Goal: Task Accomplishment & Management: Manage account settings

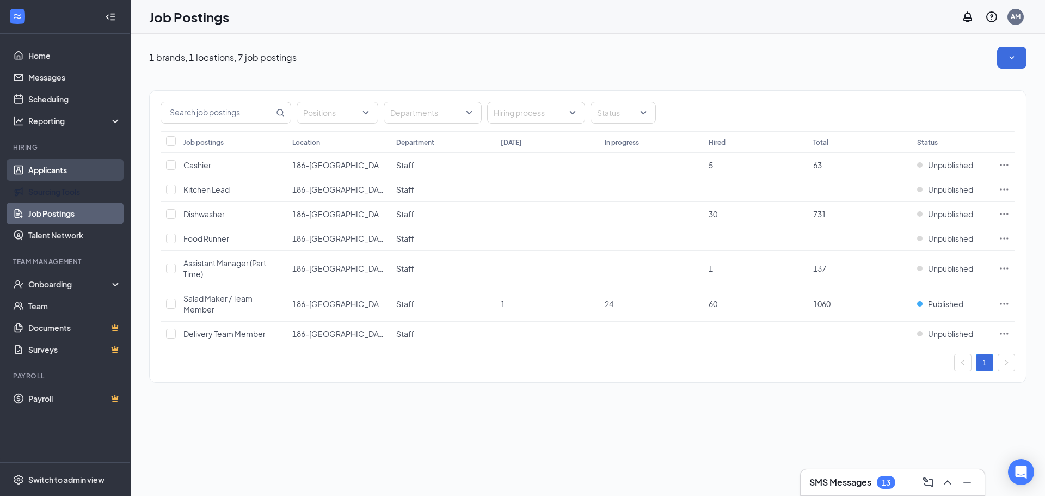
click at [29, 176] on link "Applicants" at bounding box center [74, 170] width 93 height 22
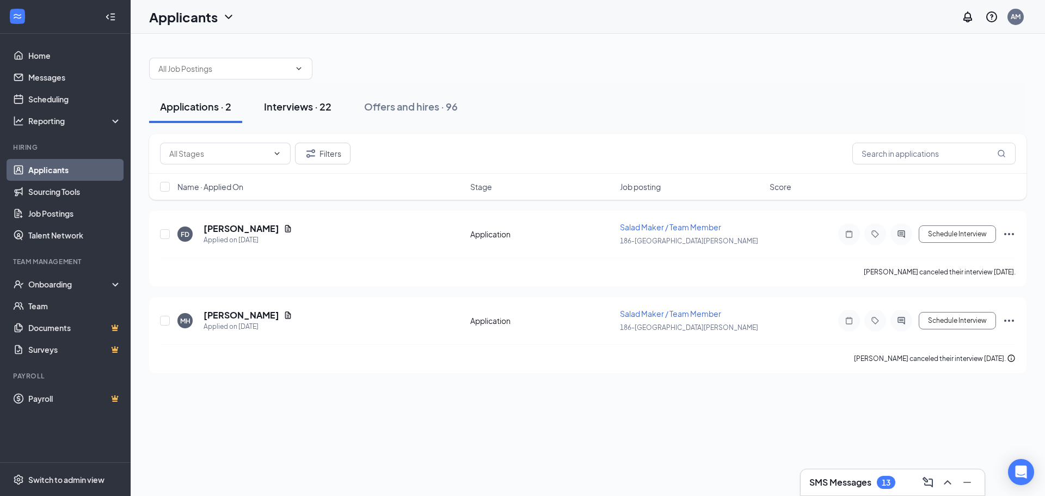
click at [286, 108] on div "Interviews · 22" at bounding box center [297, 107] width 67 height 14
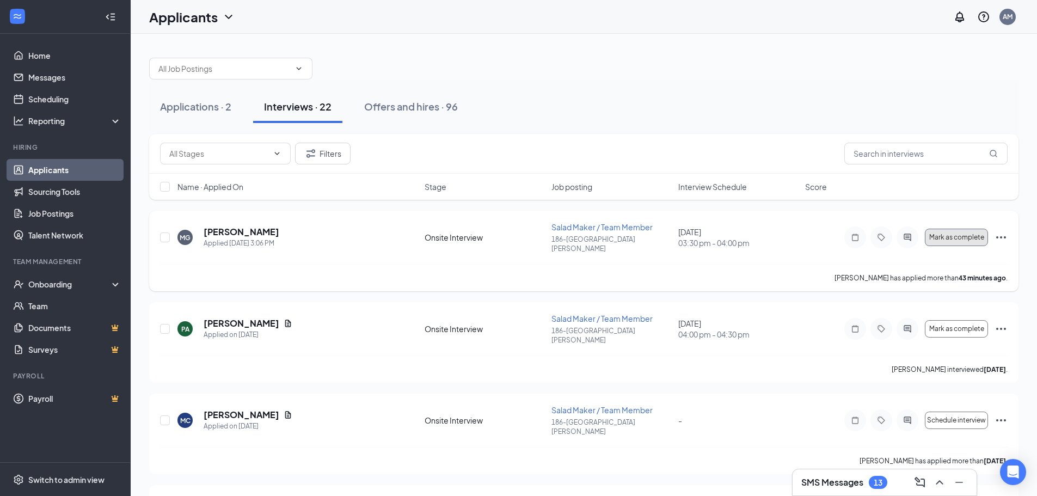
click at [965, 235] on span "Mark as complete" at bounding box center [956, 238] width 55 height 8
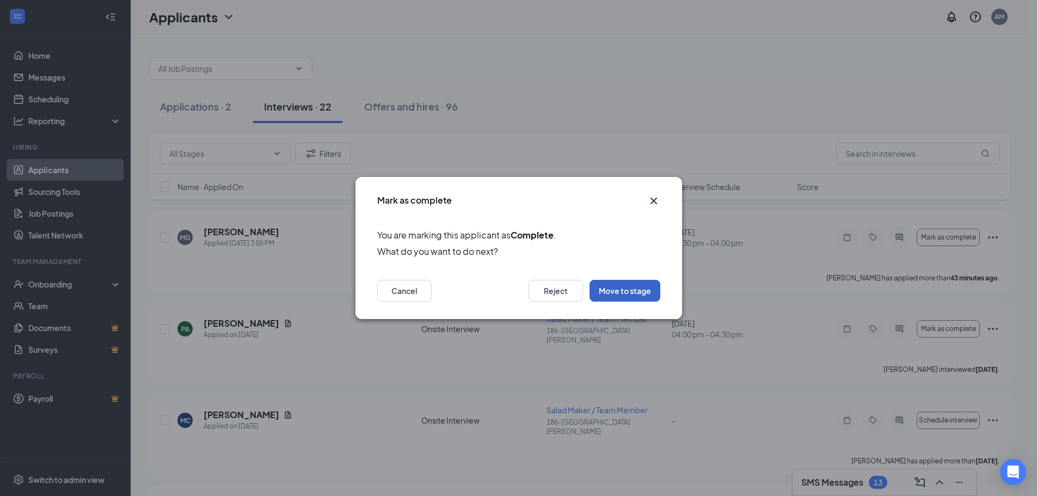
click at [629, 285] on button "Move to stage" at bounding box center [624, 291] width 71 height 22
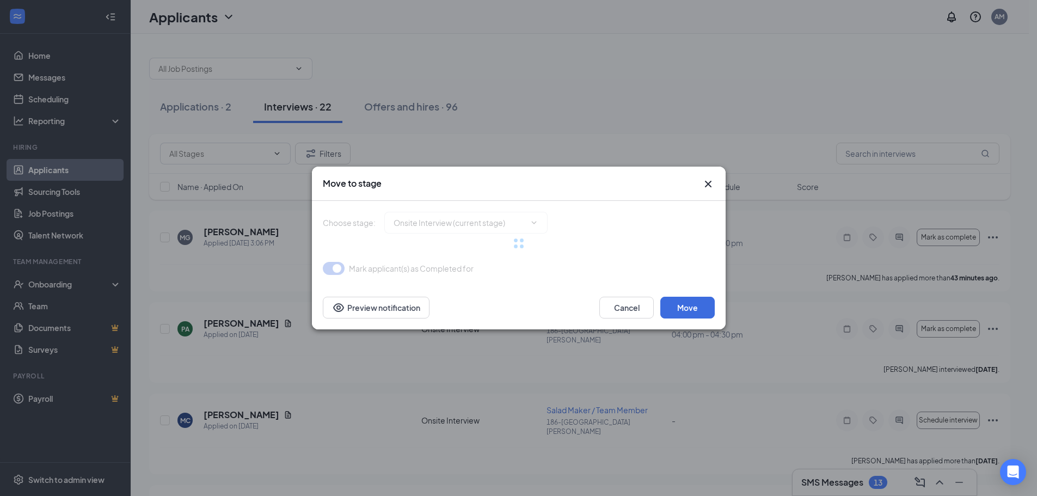
type input "Hiring Complete (final stage)"
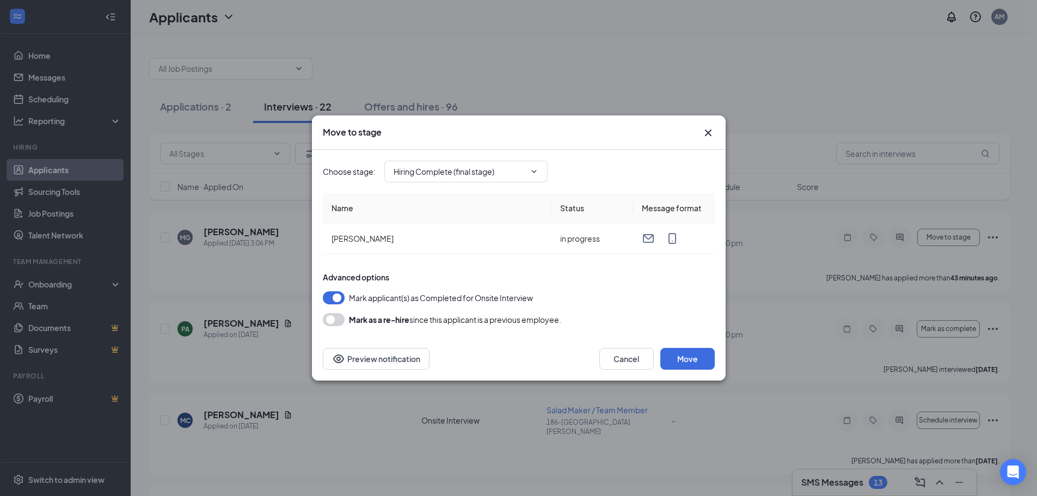
click at [332, 319] on button "button" at bounding box center [334, 319] width 22 height 13
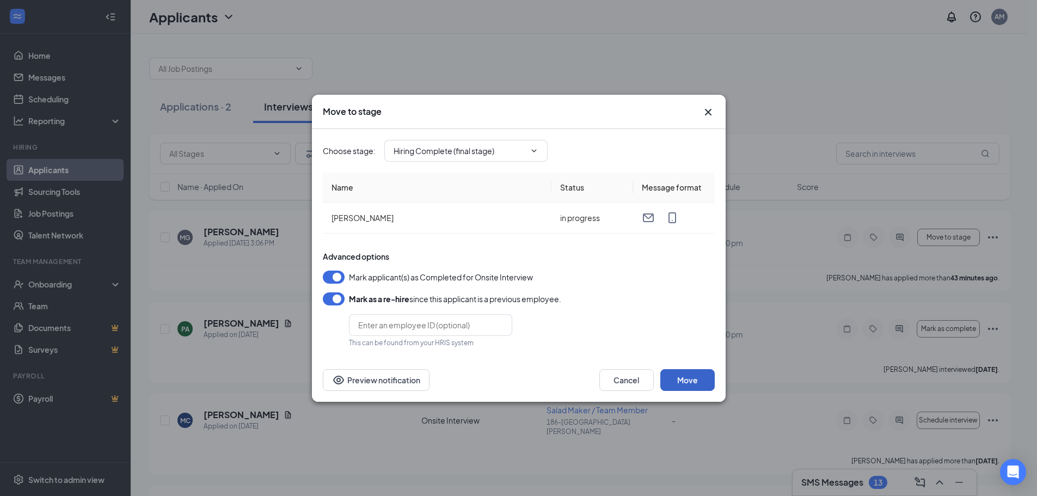
click at [689, 378] on button "Move" at bounding box center [687, 380] width 54 height 22
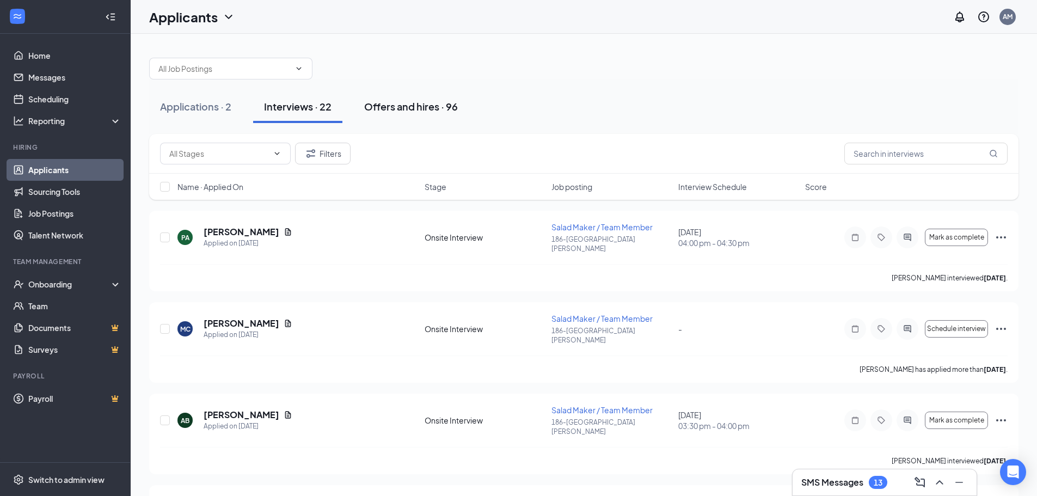
click at [384, 109] on div "Offers and hires · 96" at bounding box center [411, 107] width 94 height 14
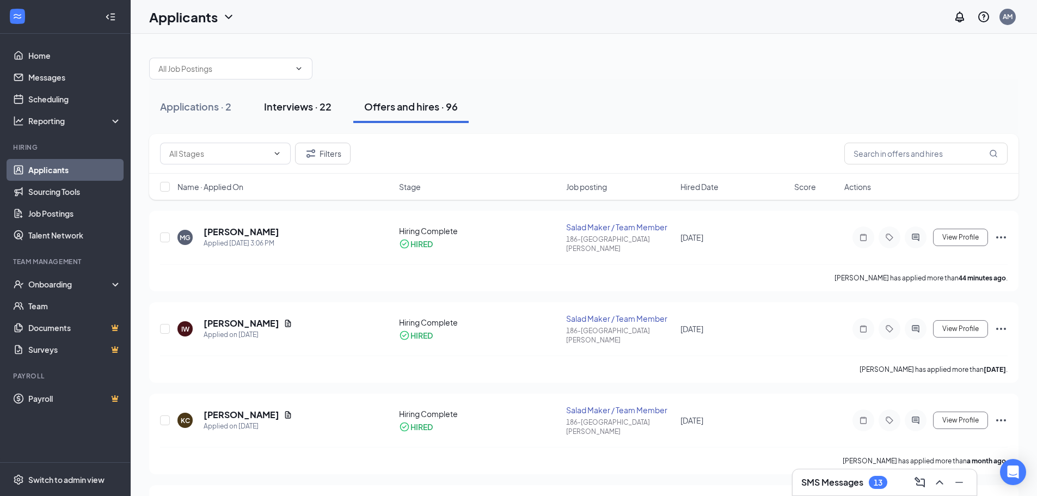
click at [298, 102] on div "Interviews · 22" at bounding box center [297, 107] width 67 height 14
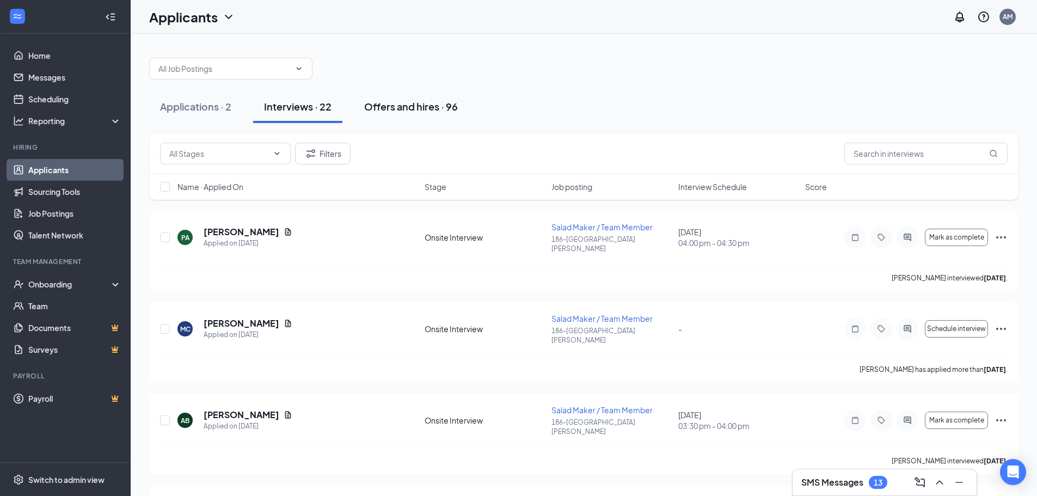
click at [408, 109] on div "Offers and hires · 96" at bounding box center [411, 107] width 94 height 14
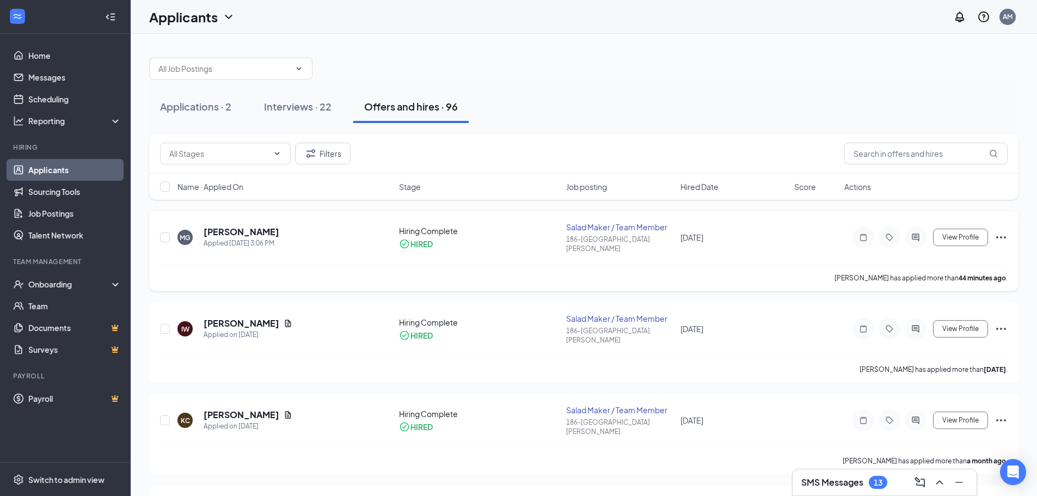
click at [999, 231] on icon "Ellipses" at bounding box center [1000, 237] width 13 height 13
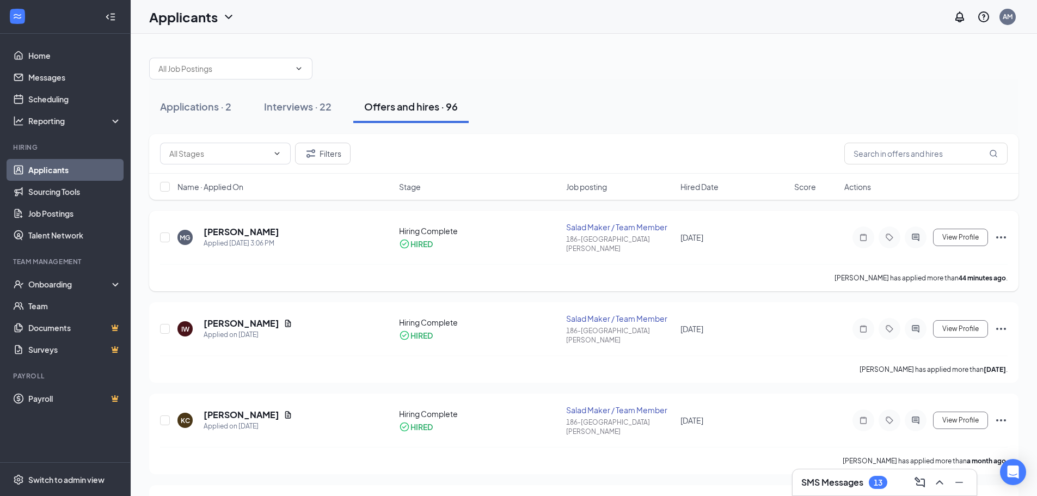
click at [996, 232] on icon "Ellipses" at bounding box center [1000, 237] width 13 height 13
click at [59, 283] on div "Onboarding" at bounding box center [70, 284] width 84 height 11
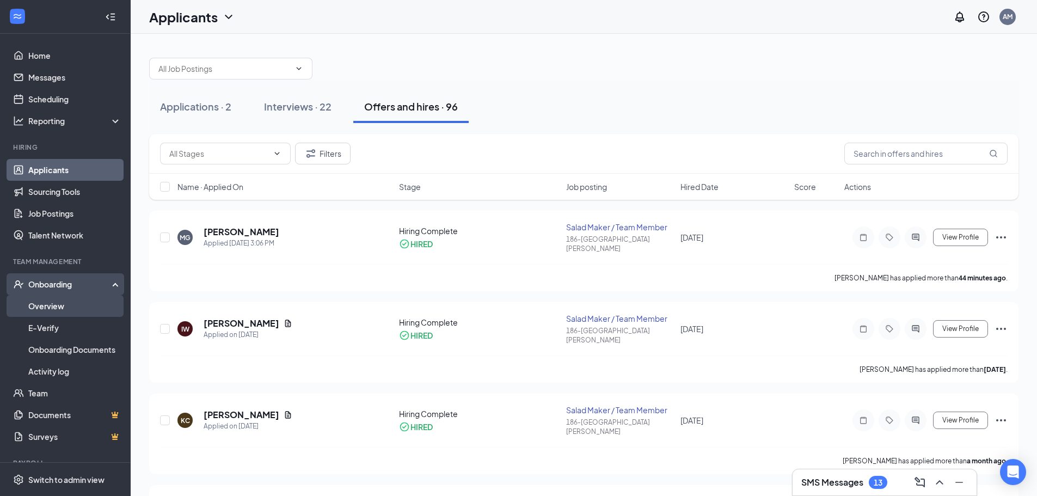
click at [73, 308] on link "Overview" at bounding box center [74, 306] width 93 height 22
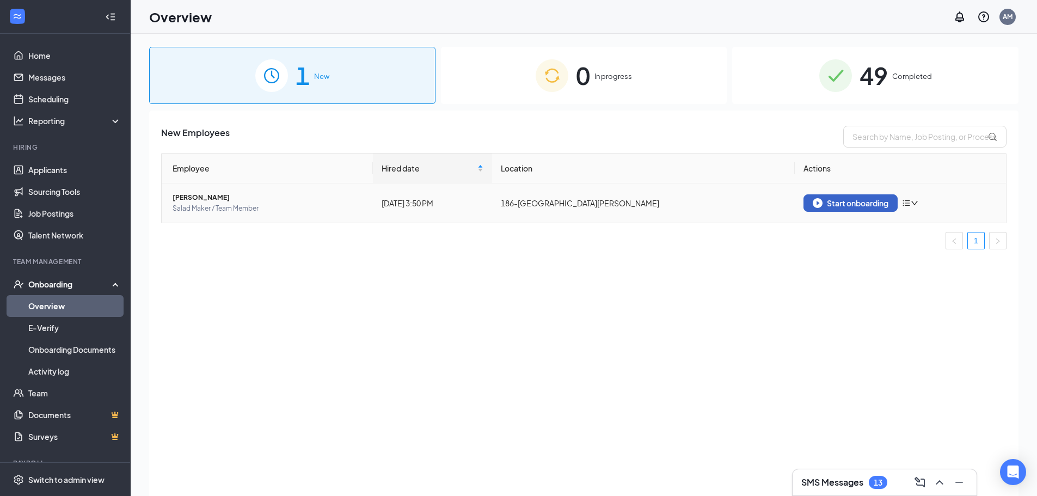
click at [867, 203] on div "Start onboarding" at bounding box center [851, 203] width 76 height 10
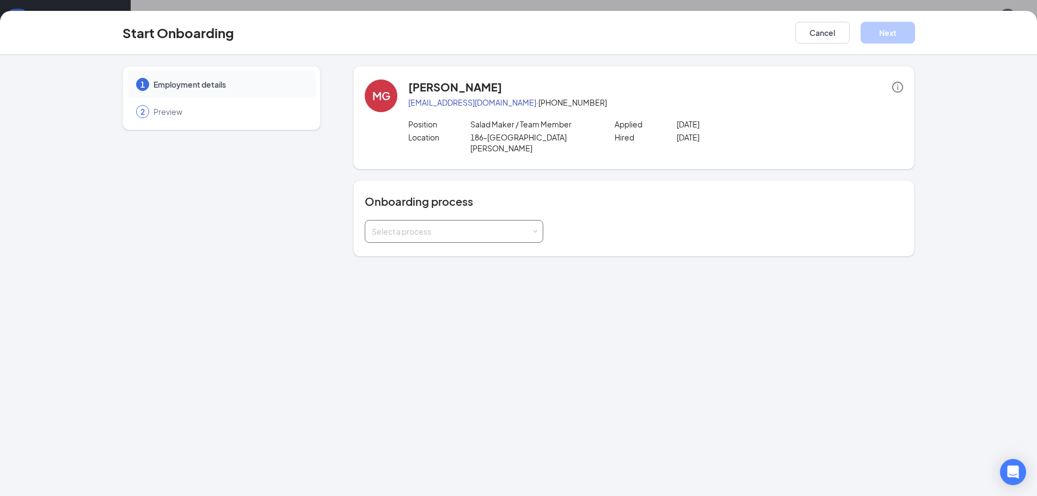
click at [398, 226] on div "Select a process" at bounding box center [454, 231] width 164 height 22
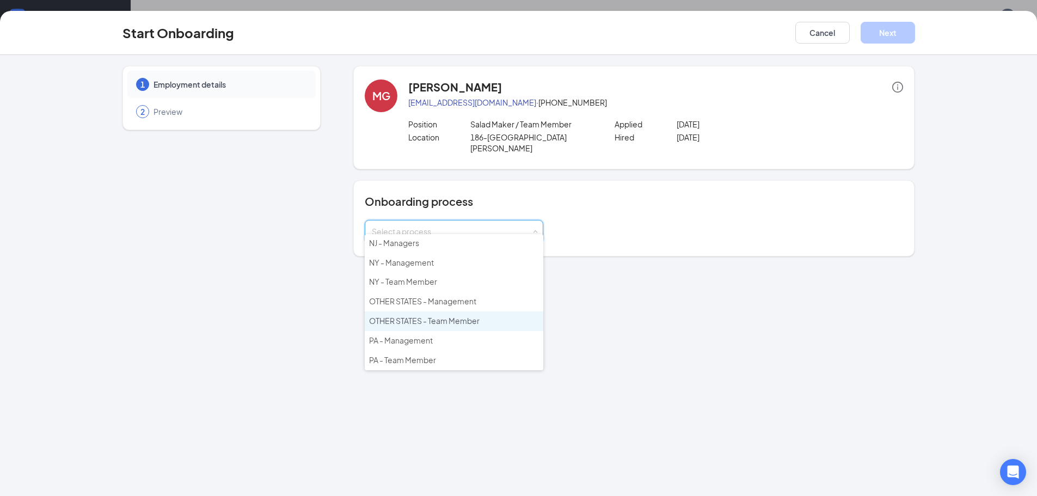
click at [429, 324] on span "OTHER STATES - Team Member" at bounding box center [424, 321] width 110 height 10
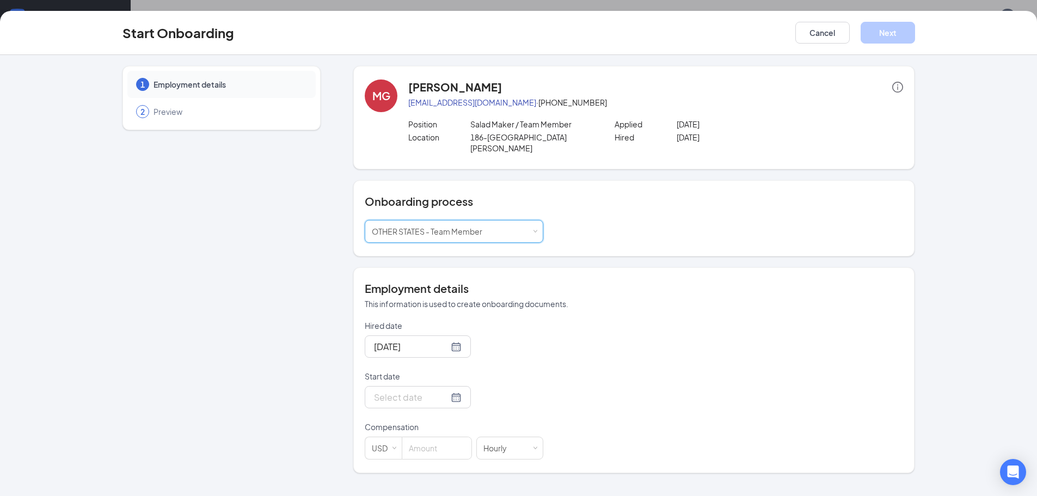
click at [409, 371] on p "Start date" at bounding box center [454, 376] width 179 height 11
click at [409, 390] on input "Start date" at bounding box center [411, 397] width 75 height 14
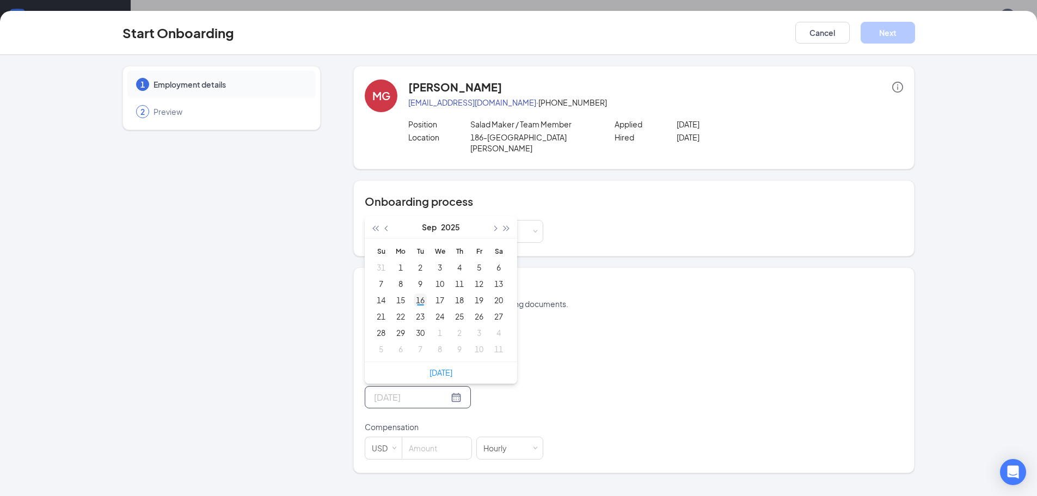
type input "[DATE]"
click at [417, 293] on div "16" at bounding box center [420, 299] width 13 height 13
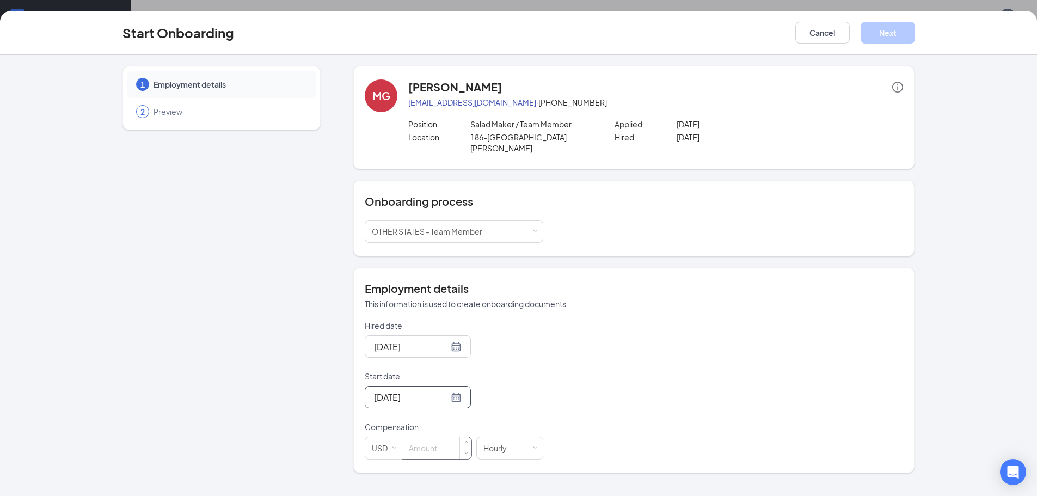
click at [443, 437] on input at bounding box center [436, 448] width 69 height 22
click at [494, 437] on div "Hourly" at bounding box center [498, 448] width 31 height 22
click at [507, 460] on li "Hourly" at bounding box center [509, 460] width 67 height 18
click at [625, 390] on div "Hired date [DATE] Start date [DATE] [DATE] Su Mo Tu We Th Fr Sa 31 1 2 3 4 5 6 …" at bounding box center [634, 389] width 538 height 139
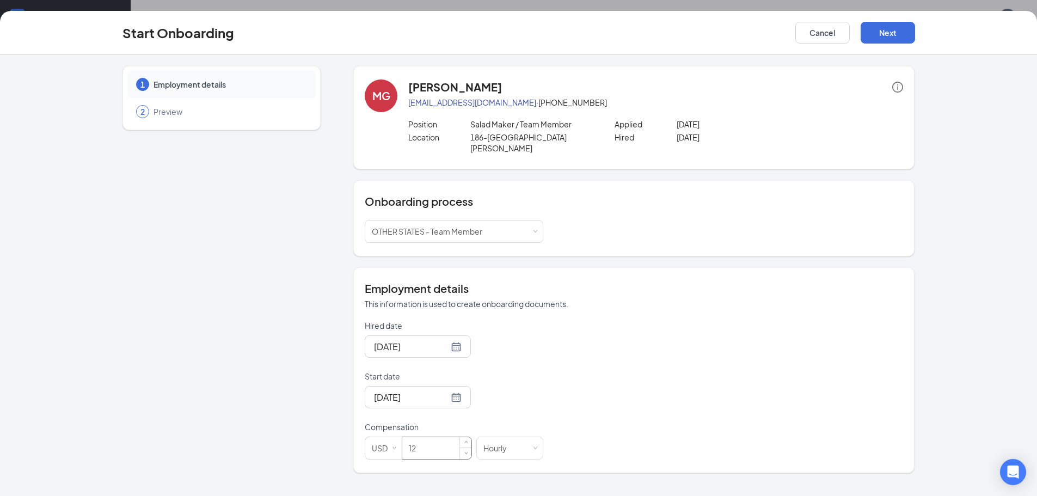
click at [422, 440] on input "12" at bounding box center [436, 448] width 69 height 22
click at [699, 375] on div "Hired date [DATE] Start date [DATE] [DATE] Su Mo Tu We Th Fr Sa 31 1 2 3 4 5 6 …" at bounding box center [634, 389] width 538 height 139
type input "12.5"
click at [876, 33] on button "Next" at bounding box center [888, 33] width 54 height 22
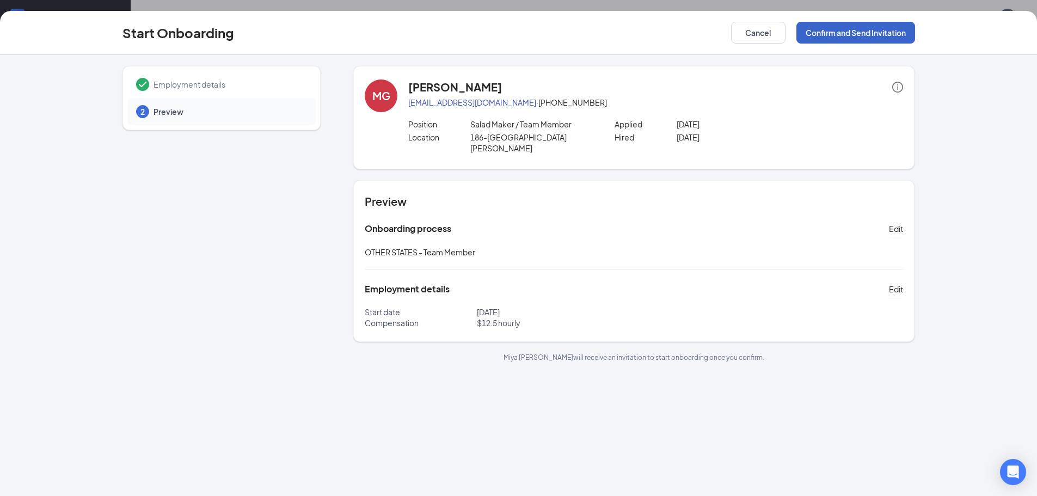
click at [838, 32] on button "Confirm and Send Invitation" at bounding box center [855, 33] width 119 height 22
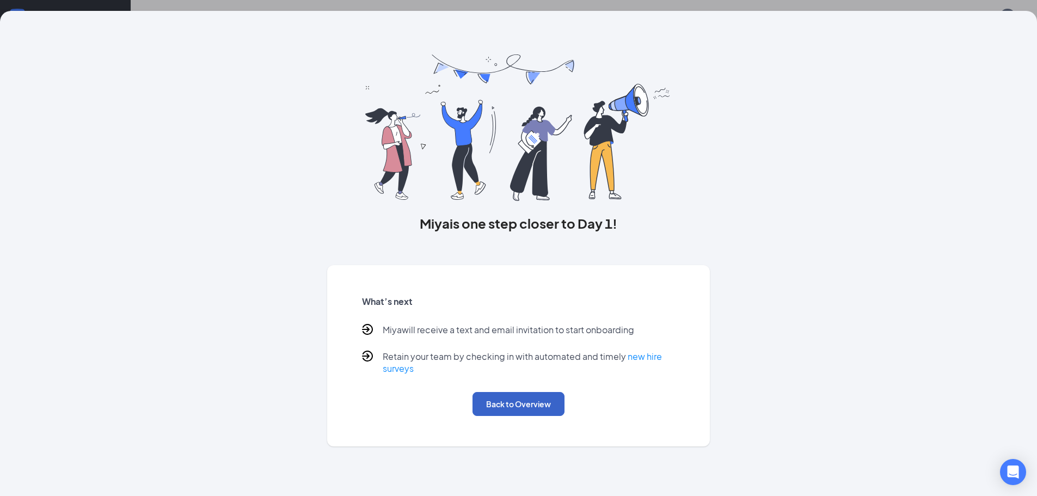
click at [501, 403] on button "Back to Overview" at bounding box center [518, 404] width 92 height 24
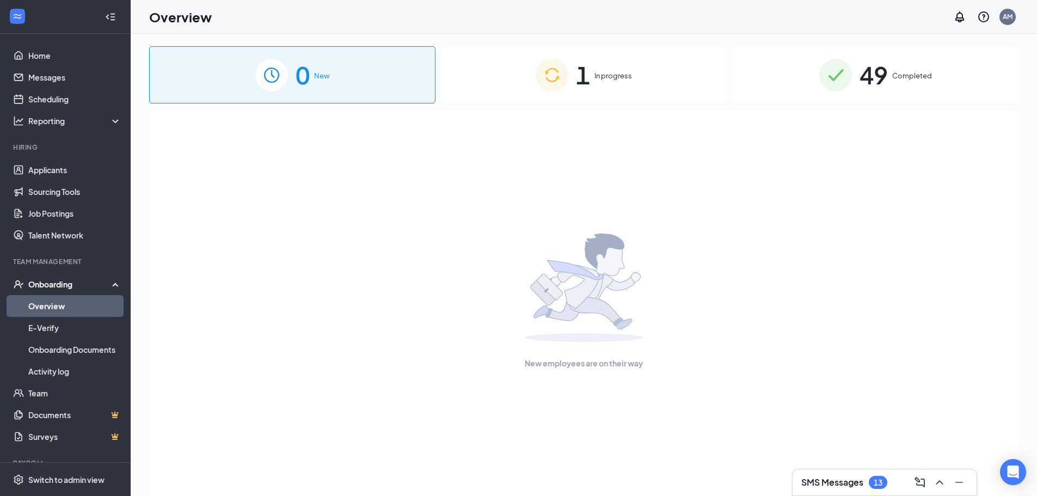
scroll to position [0, 0]
click at [843, 72] on img at bounding box center [835, 75] width 33 height 33
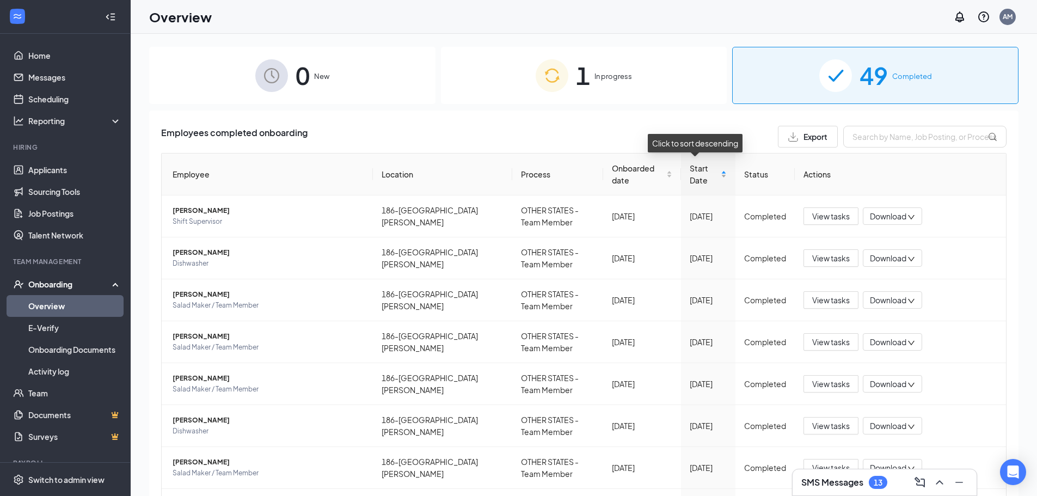
click at [698, 169] on span "Start Date" at bounding box center [704, 174] width 29 height 24
click at [699, 166] on span "Start Date" at bounding box center [704, 174] width 29 height 24
click at [690, 168] on span "Start Date" at bounding box center [704, 174] width 29 height 24
click at [715, 168] on div "Start Date" at bounding box center [708, 174] width 37 height 24
click at [716, 167] on div "Start Date" at bounding box center [708, 174] width 37 height 24
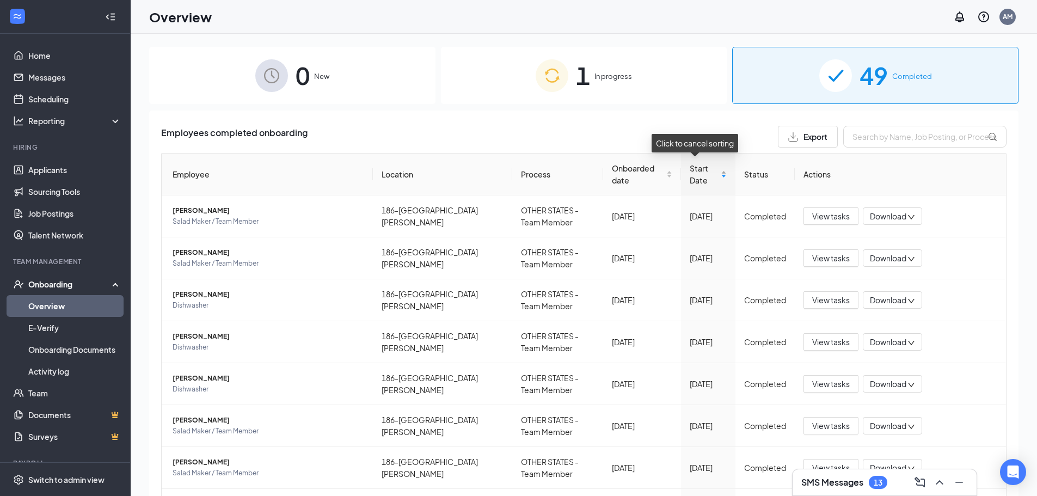
click at [716, 168] on div "Start Date" at bounding box center [708, 174] width 37 height 24
click at [716, 169] on div "Start Date" at bounding box center [708, 174] width 37 height 24
drag, startPoint x: 716, startPoint y: 169, endPoint x: 685, endPoint y: 169, distance: 31.0
click at [716, 171] on div "Start Date" at bounding box center [708, 174] width 37 height 24
click at [690, 168] on span "Start Date" at bounding box center [704, 174] width 29 height 24
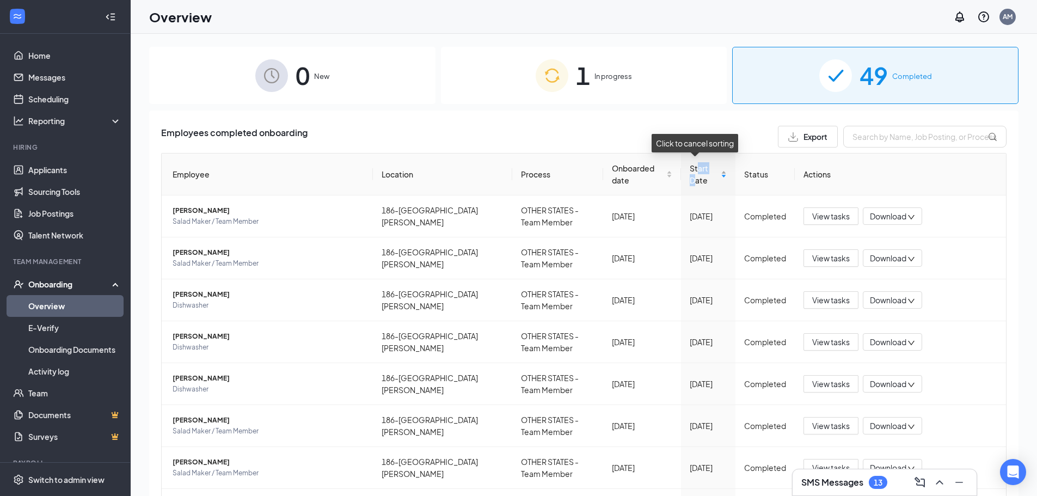
click at [690, 168] on span "Start Date" at bounding box center [704, 174] width 29 height 24
click at [698, 179] on div "Start Date" at bounding box center [708, 174] width 37 height 24
click at [703, 177] on div "Start Date" at bounding box center [708, 174] width 37 height 24
click at [696, 144] on div "Click to cancel sorting" at bounding box center [695, 143] width 87 height 19
click at [878, 136] on input "text" at bounding box center [924, 137] width 163 height 22
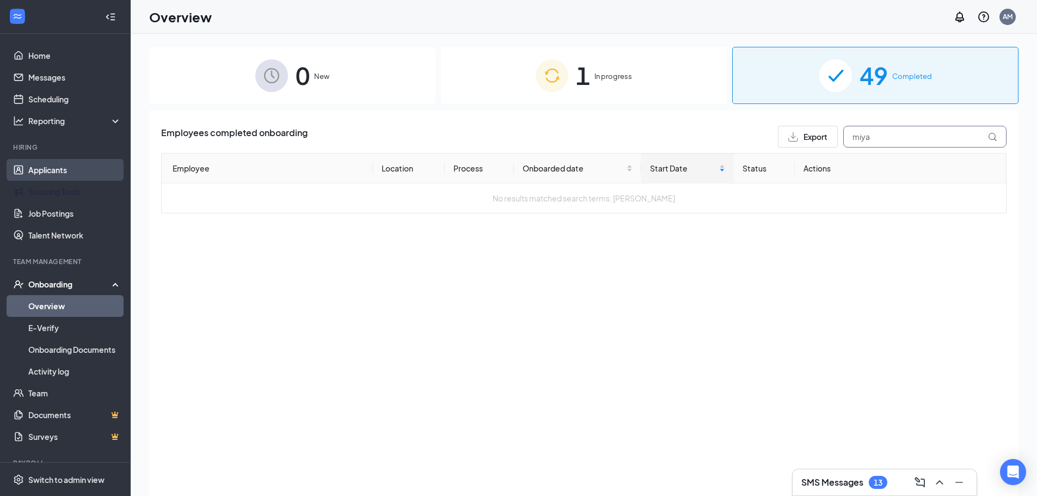
type input "miya"
click at [60, 167] on link "Applicants" at bounding box center [74, 170] width 93 height 22
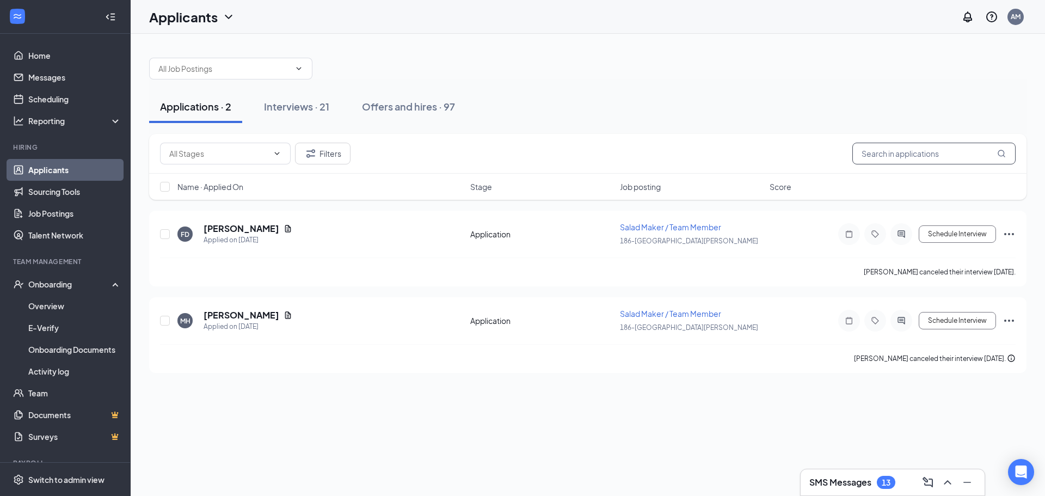
click at [900, 153] on input "text" at bounding box center [933, 154] width 163 height 22
click at [378, 100] on div "Offers and hires · 97" at bounding box center [408, 107] width 93 height 14
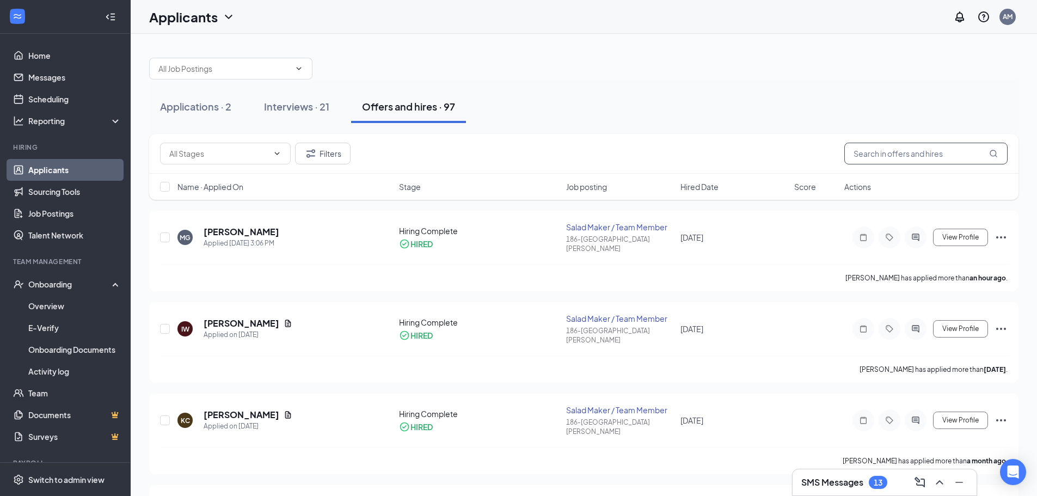
click at [908, 155] on input "text" at bounding box center [925, 154] width 163 height 22
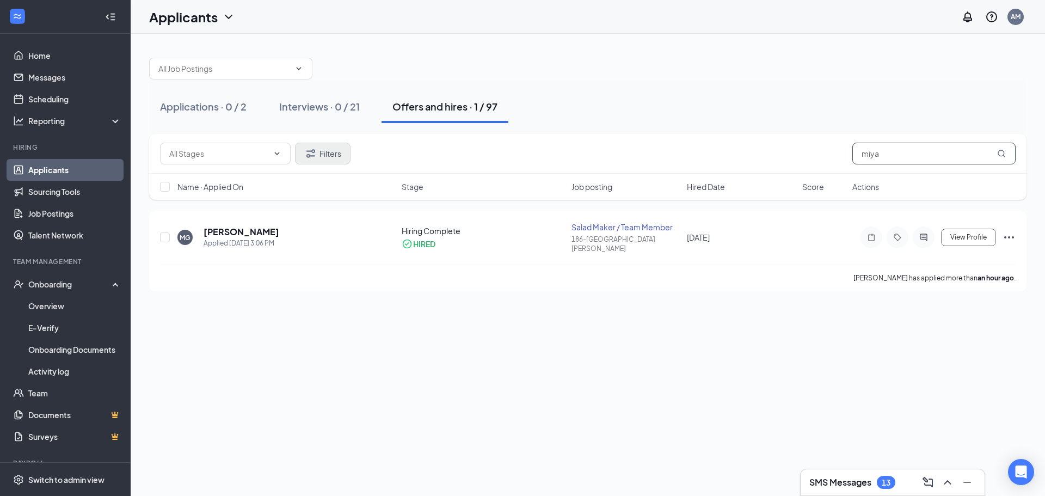
type input "miya"
click at [317, 155] on icon "Filter" at bounding box center [310, 153] width 13 height 13
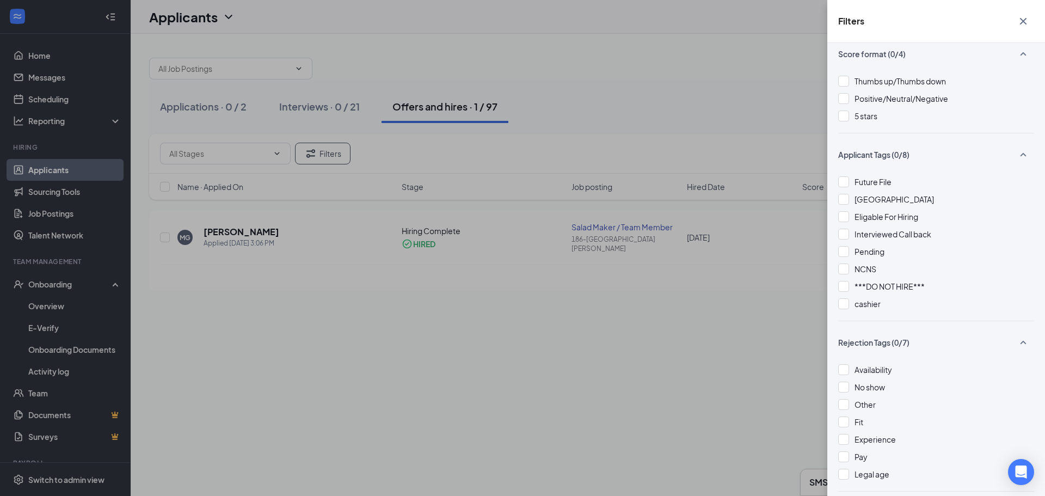
scroll to position [204, 0]
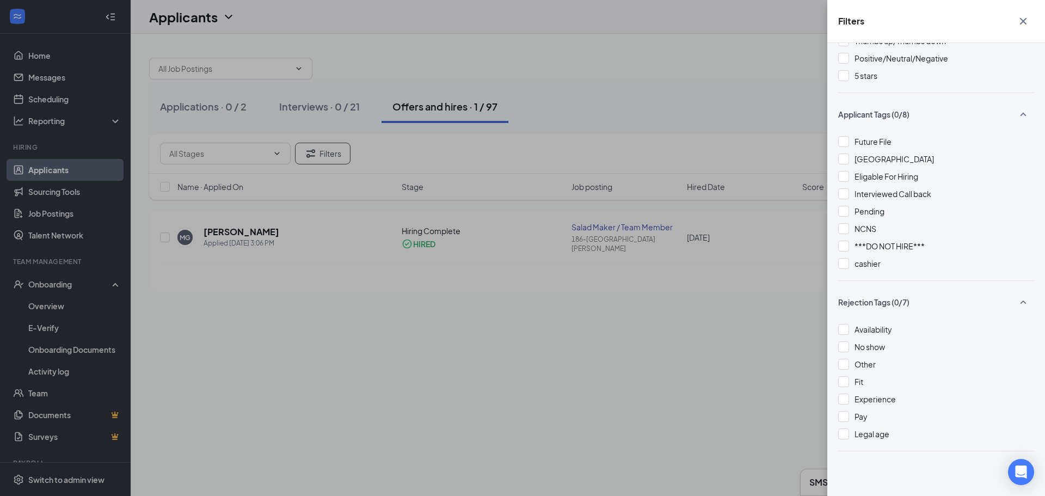
click at [699, 326] on div "Filters Applicant Status (0/6) Unread message Hasn't messaged back Stuck in sta…" at bounding box center [522, 248] width 1045 height 496
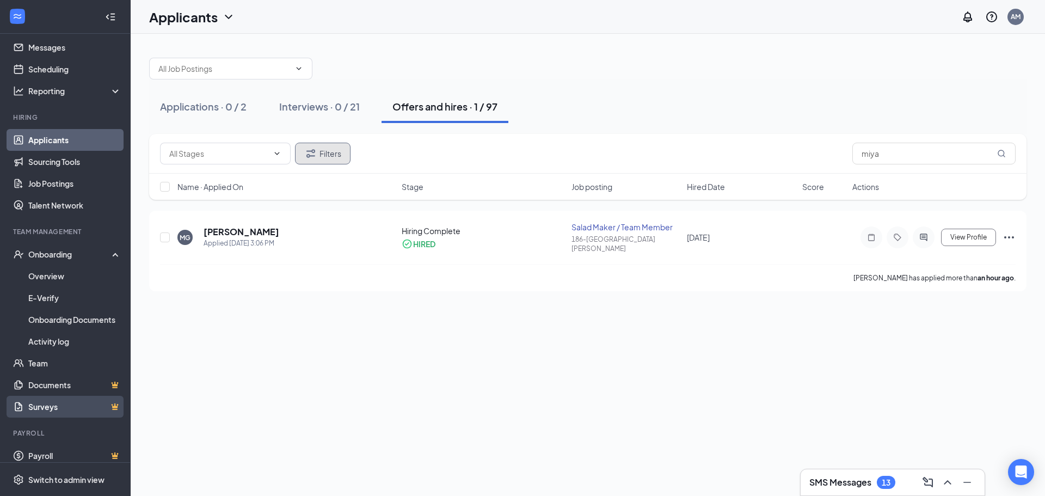
scroll to position [39, 0]
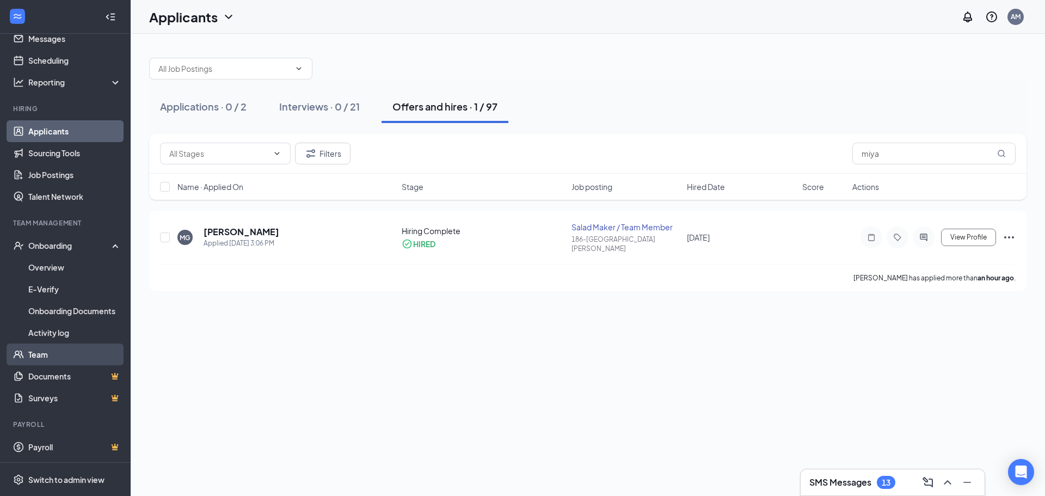
click at [87, 357] on link "Team" at bounding box center [74, 354] width 93 height 22
